Goal: Check status: Check status

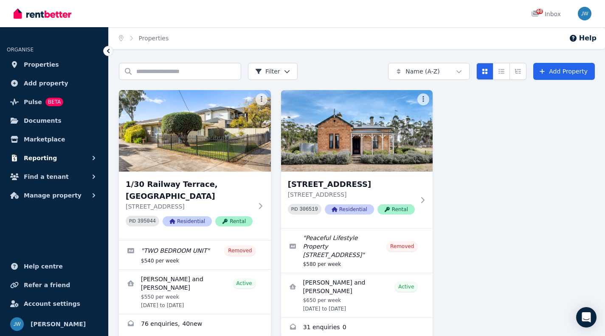
click at [93, 157] on icon "button" at bounding box center [94, 158] width 8 height 8
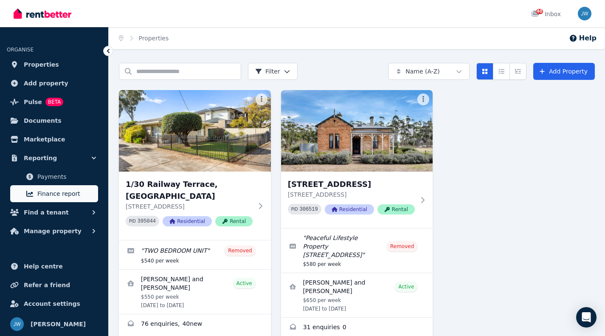
click at [67, 192] on span "Finance report" at bounding box center [65, 194] width 57 height 10
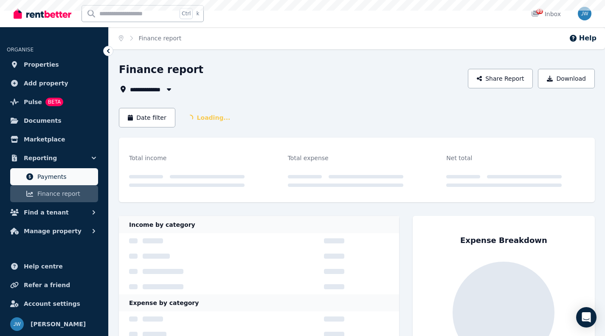
click at [56, 173] on span "Payments" at bounding box center [65, 177] width 57 height 10
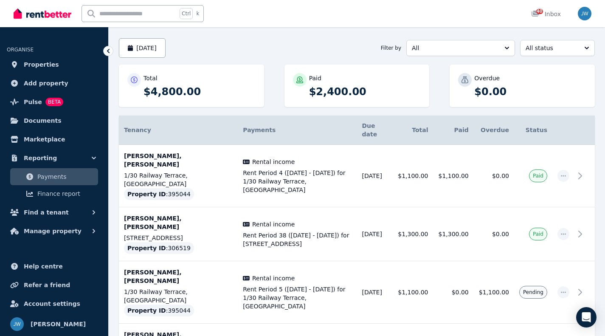
scroll to position [91, 0]
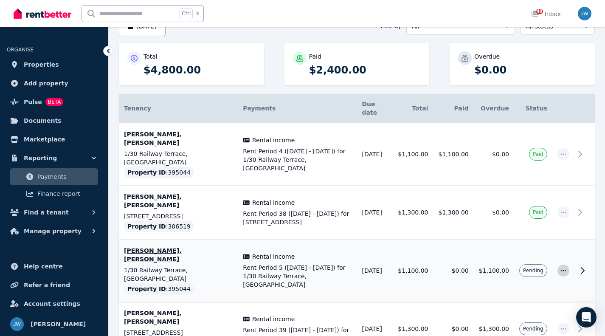
click at [562, 267] on icon "button" at bounding box center [563, 270] width 7 height 6
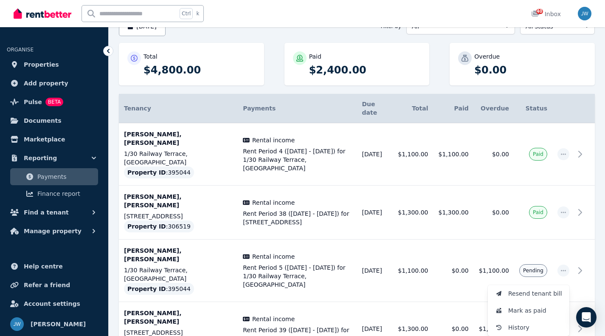
click at [420, 307] on div "Tenancy Payments Details Due date Total Paid Overdue Status Sophie Russell, Coo…" at bounding box center [357, 232] width 476 height 277
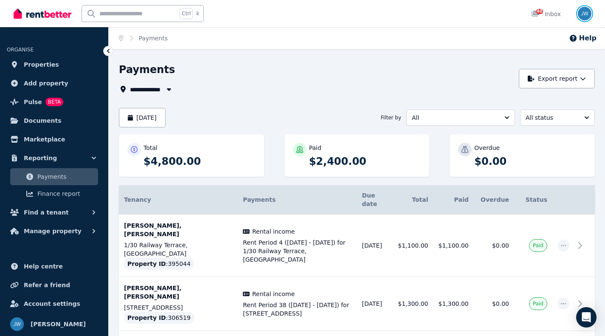
click at [581, 15] on img "button" at bounding box center [585, 14] width 14 height 14
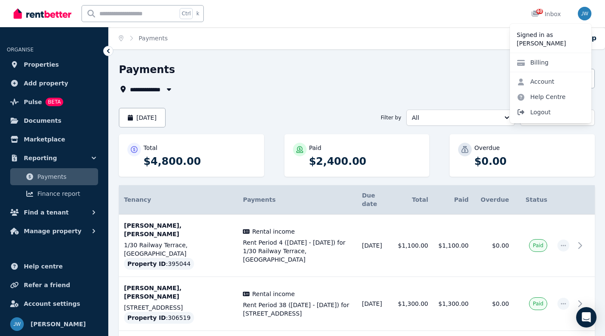
click at [542, 110] on span "Logout" at bounding box center [551, 111] width 82 height 15
